Goal: Ask a question

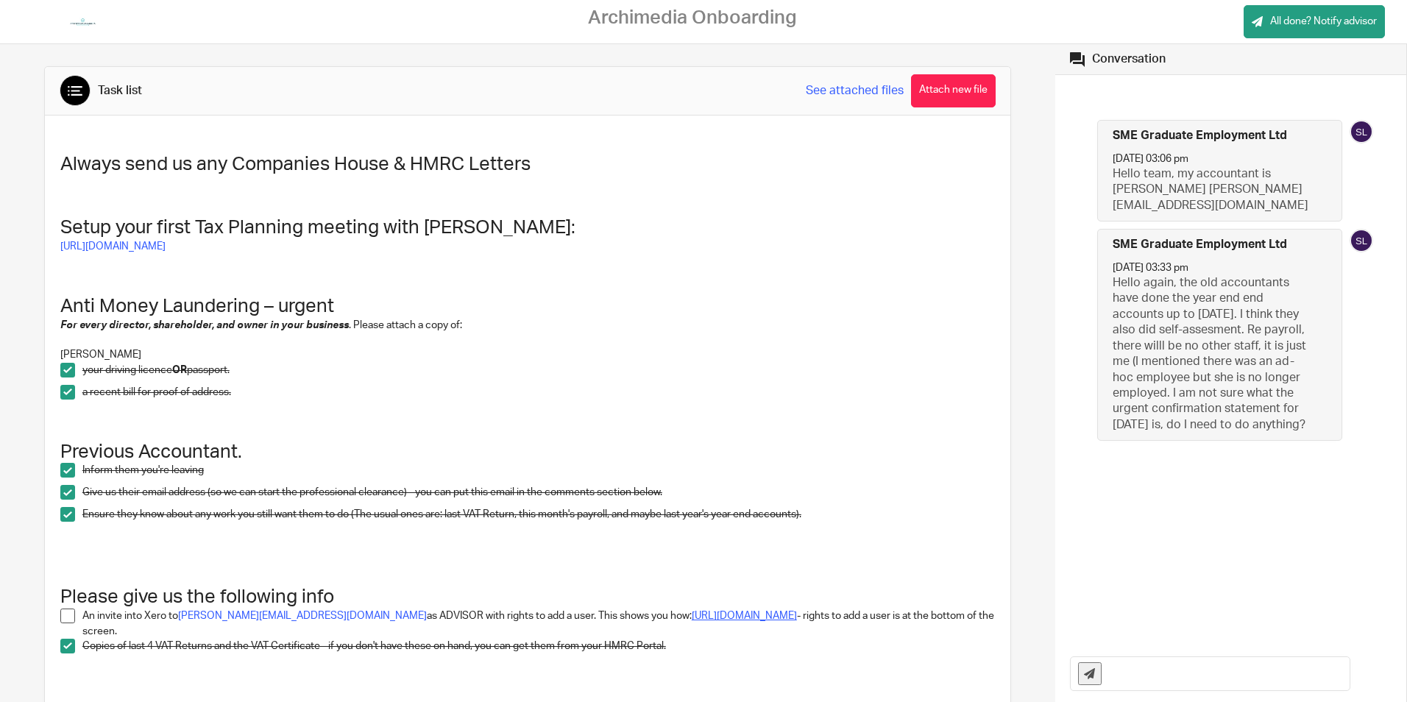
click at [697, 616] on link "[URL][DOMAIN_NAME]" at bounding box center [744, 616] width 105 height 10
drag, startPoint x: 334, startPoint y: 609, endPoint x: 179, endPoint y: 616, distance: 154.6
click at [179, 616] on p "An invite into Xero to [PERSON_NAME][EMAIL_ADDRESS][DOMAIN_NAME] as ADVISOR wit…" at bounding box center [538, 623] width 913 height 30
copy link "[PERSON_NAME][EMAIL_ADDRESS][DOMAIN_NAME]"
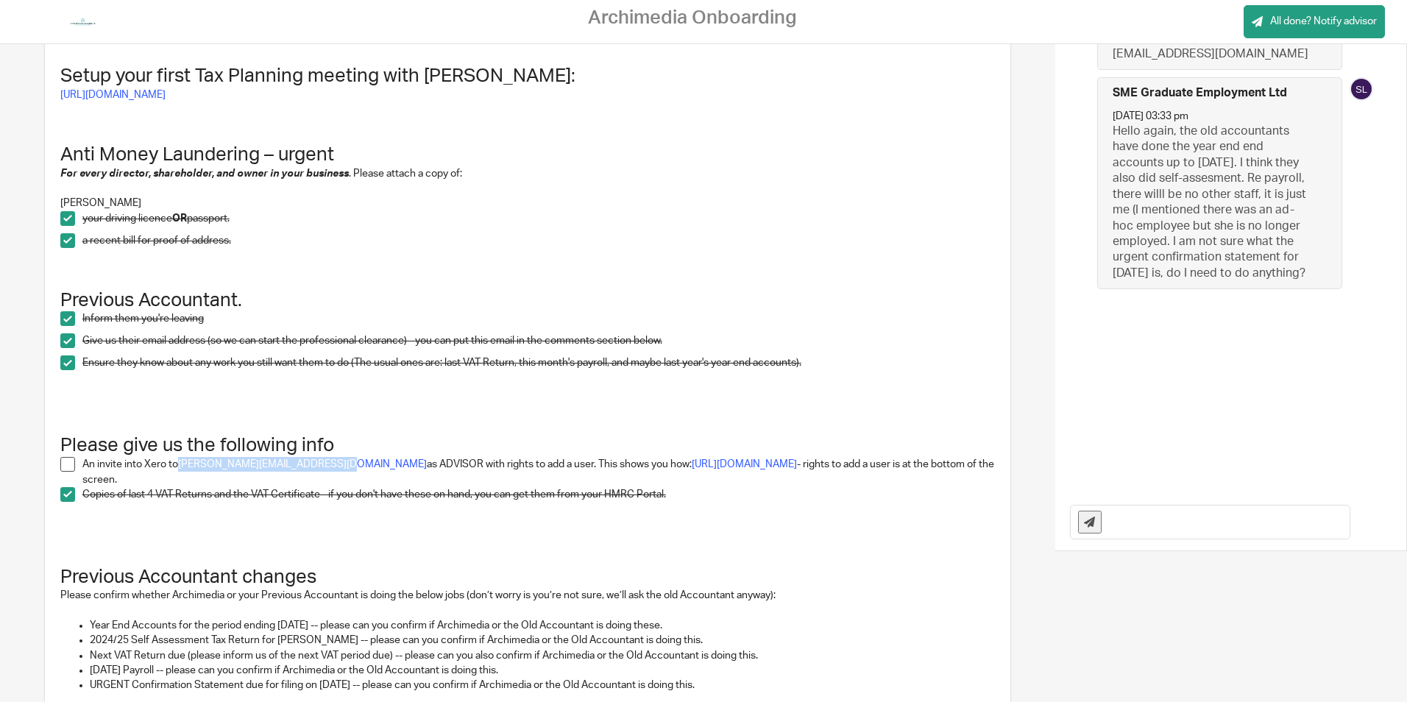
scroll to position [147, 0]
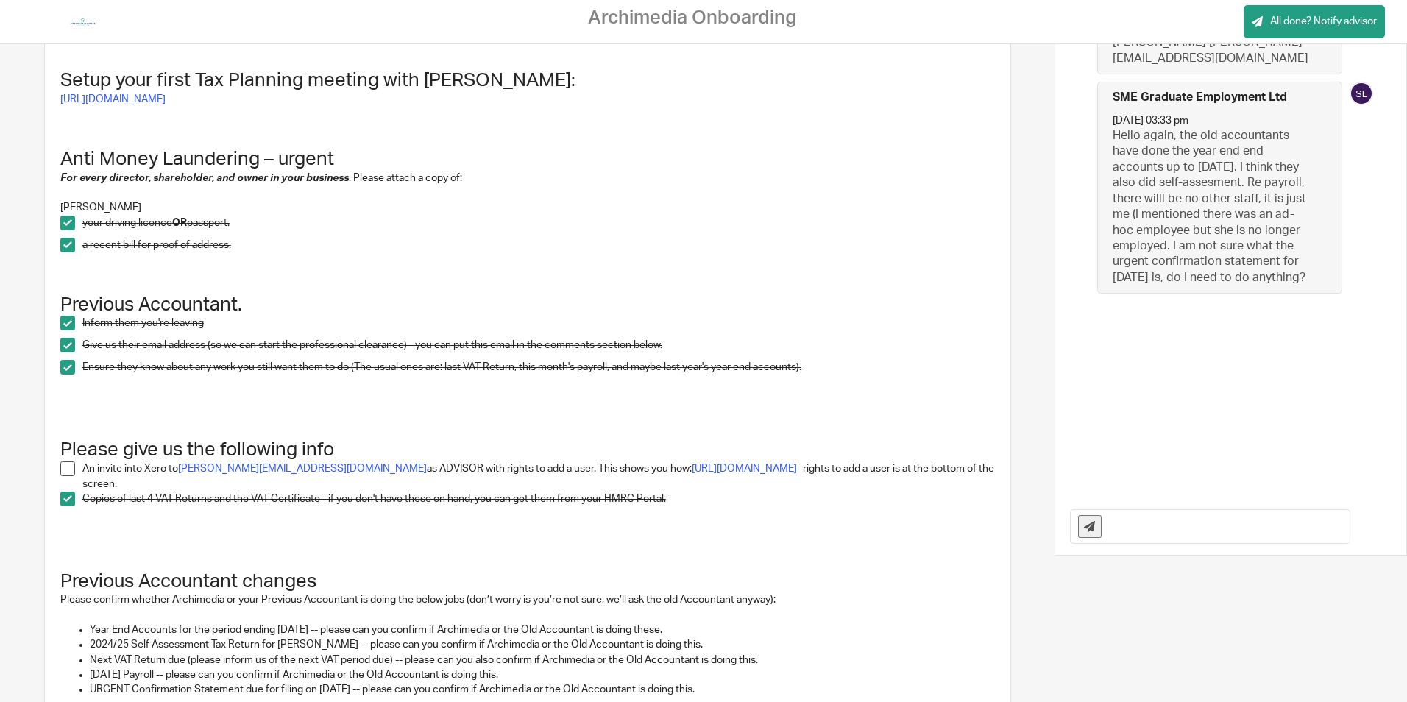
click at [1163, 487] on div "SME Graduate Employment Ltd [DATE] 03:06 pm Hello team, my accountant is [PERSO…" at bounding box center [1230, 212] width 321 height 555
click at [1123, 524] on input "text" at bounding box center [1229, 526] width 241 height 33
click at [1256, 525] on input "Hi, I have tried to add [PERSON_NAME] as a [PERSON_NAME] but" at bounding box center [1229, 526] width 241 height 33
click at [1302, 526] on input "Hi, I have tried to add [PERSON_NAME] as a user but" at bounding box center [1229, 526] width 241 height 33
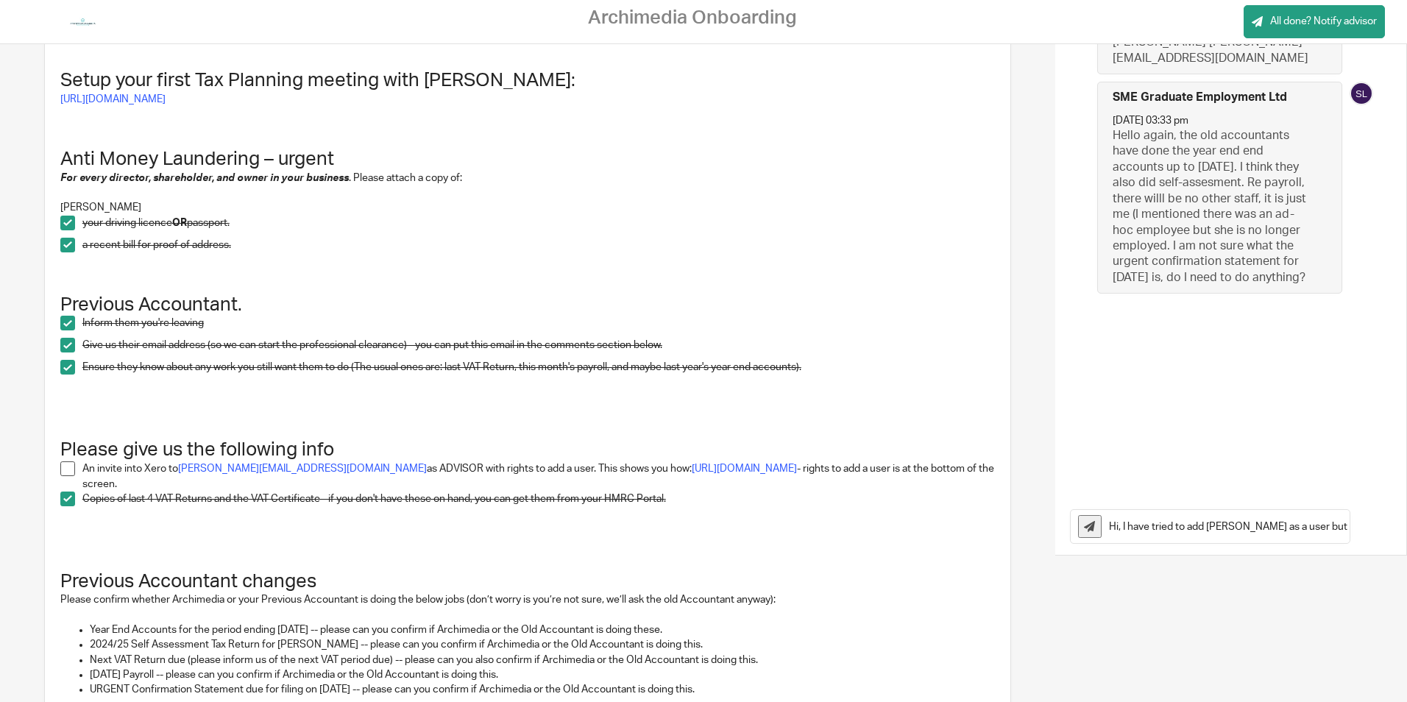
click at [1301, 523] on input "Hi, I have tried to add [PERSON_NAME] as a user but when I click on users I don…" at bounding box center [1229, 526] width 241 height 33
type input "Hi, I have tried to add [PERSON_NAME] as a user but when I click on users I don…"
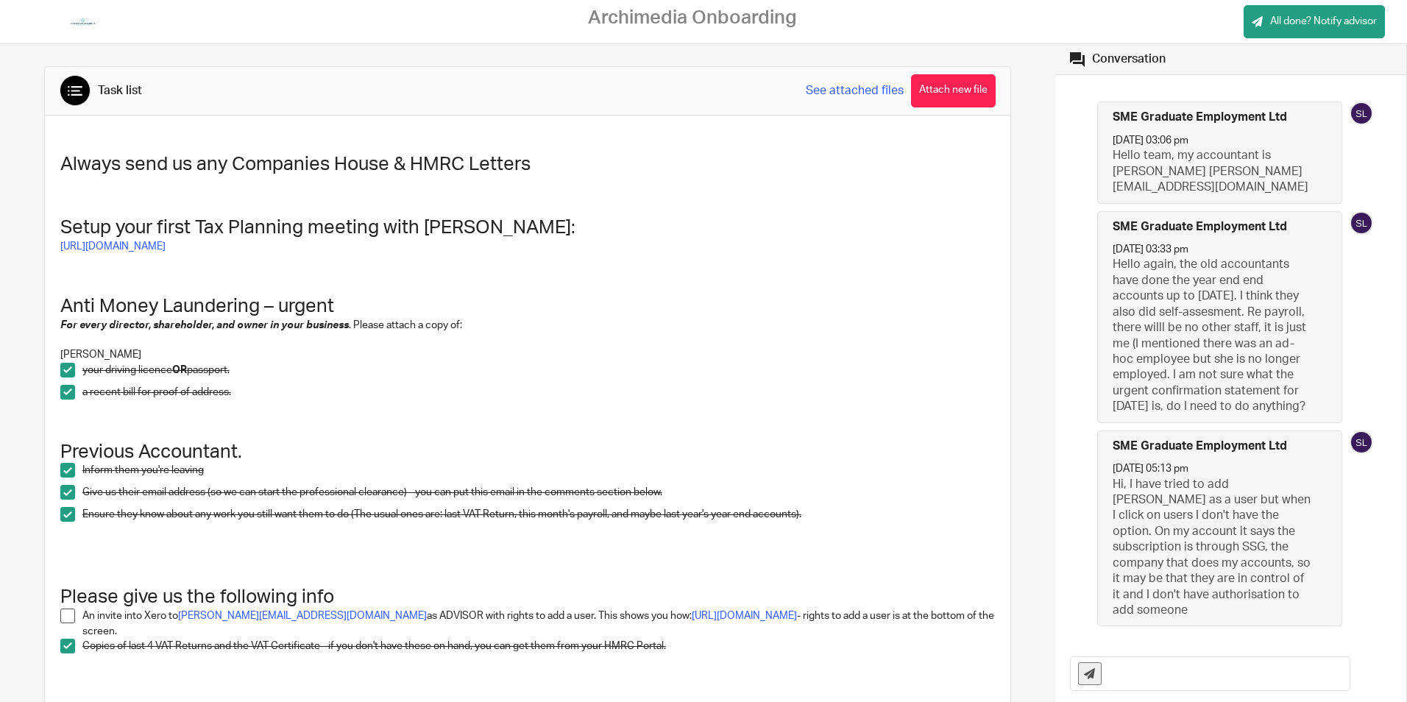
scroll to position [7, 0]
type input "On xero"
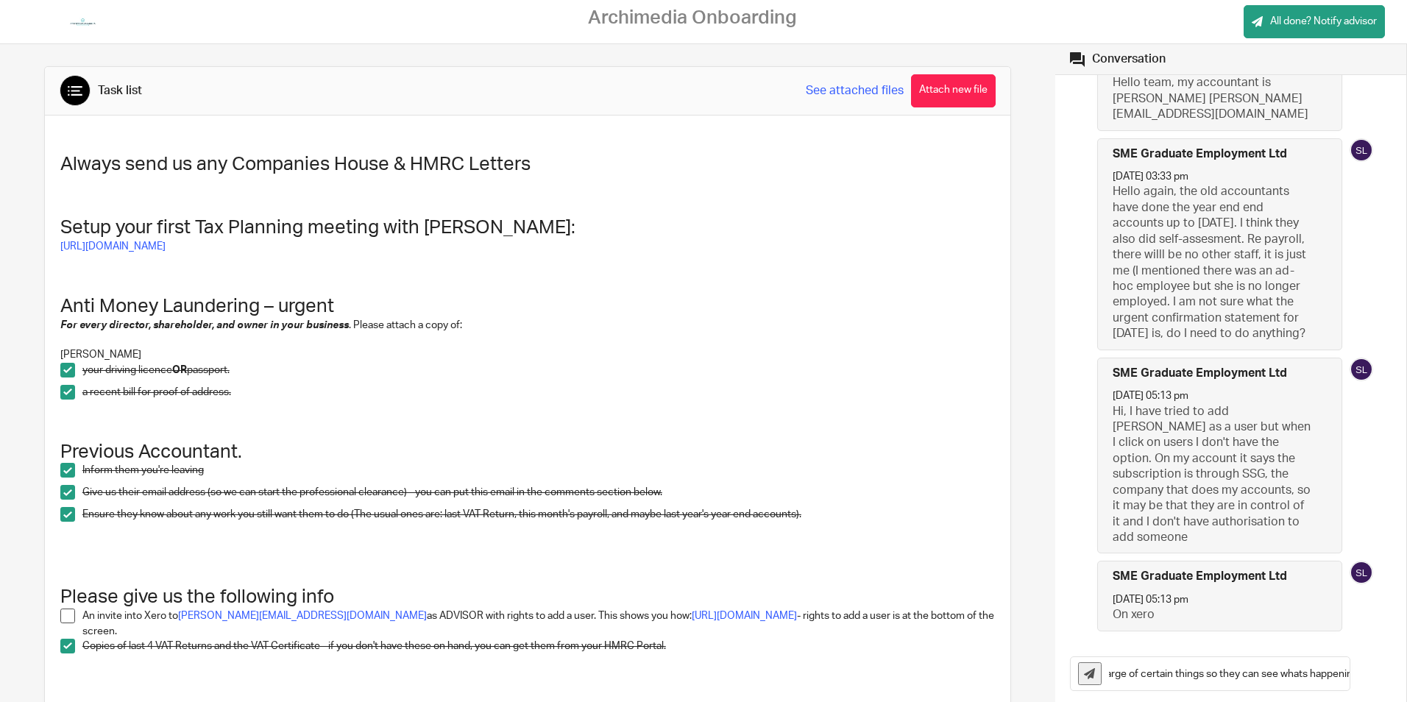
scroll to position [0, 246]
type input "Because they get 20% of my revenue they take charge of certain things so they c…"
